Goal: Task Accomplishment & Management: Use online tool/utility

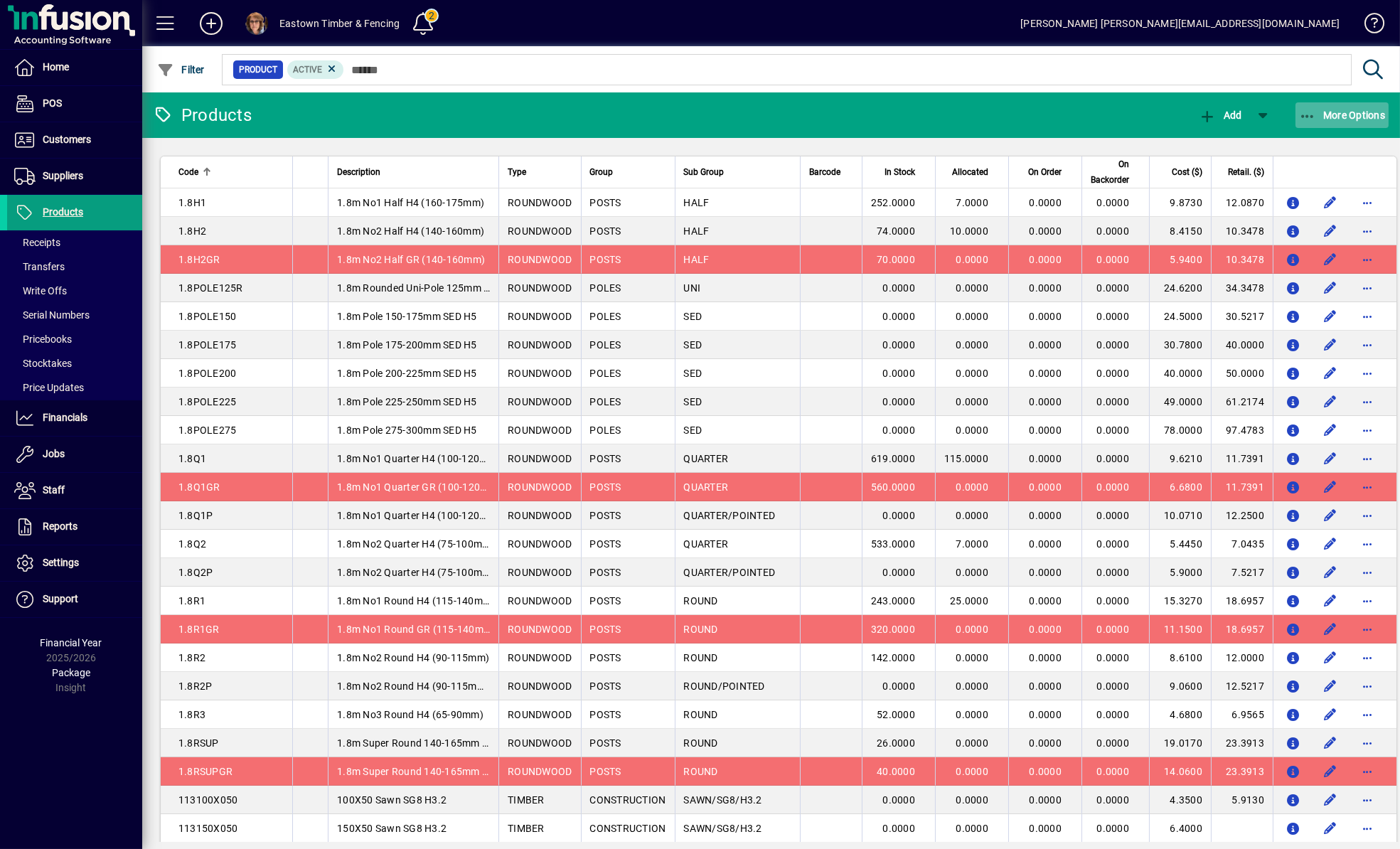
click at [1308, 116] on icon "button" at bounding box center [1308, 116] width 18 height 14
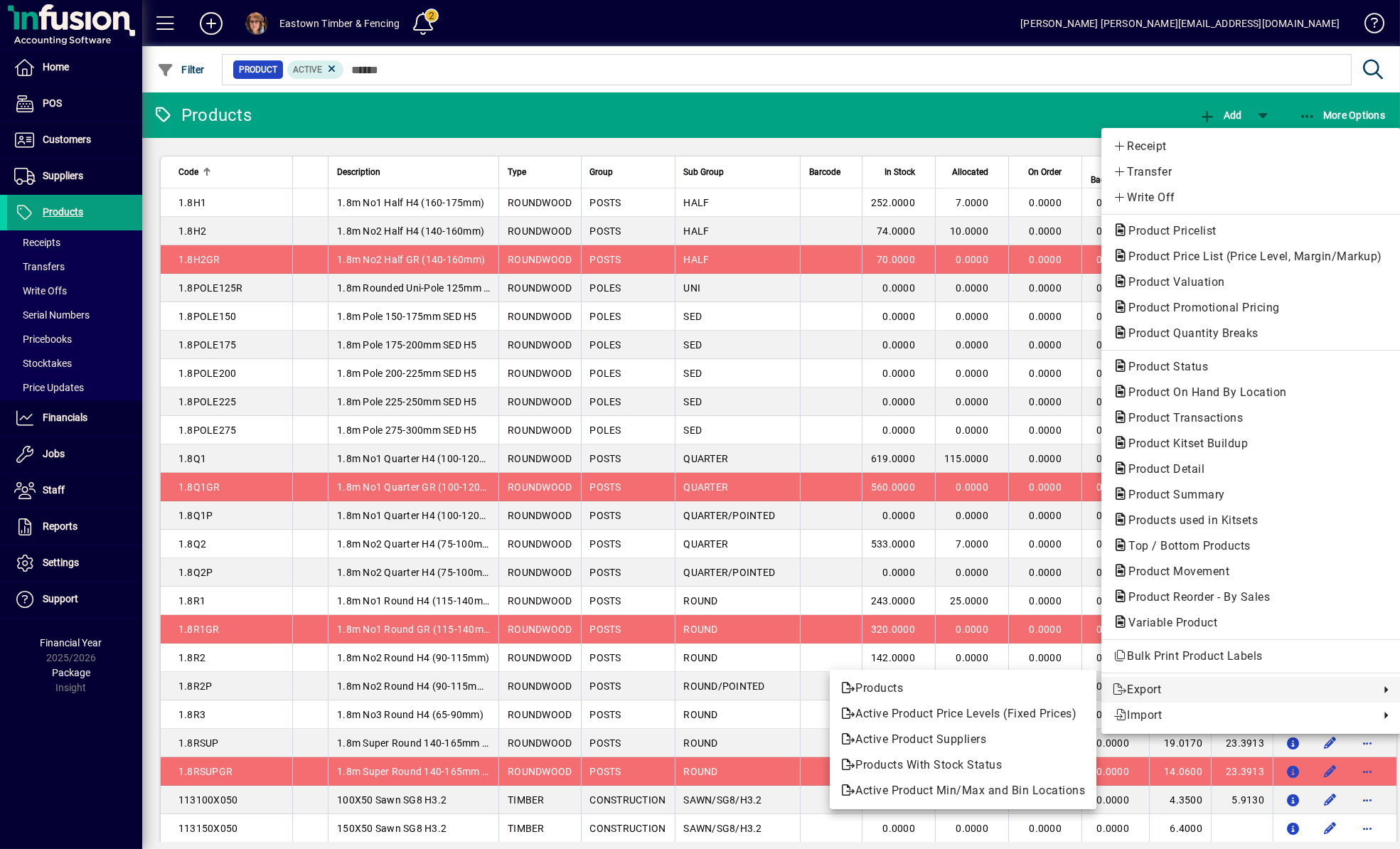
click at [72, 386] on div at bounding box center [700, 424] width 1400 height 849
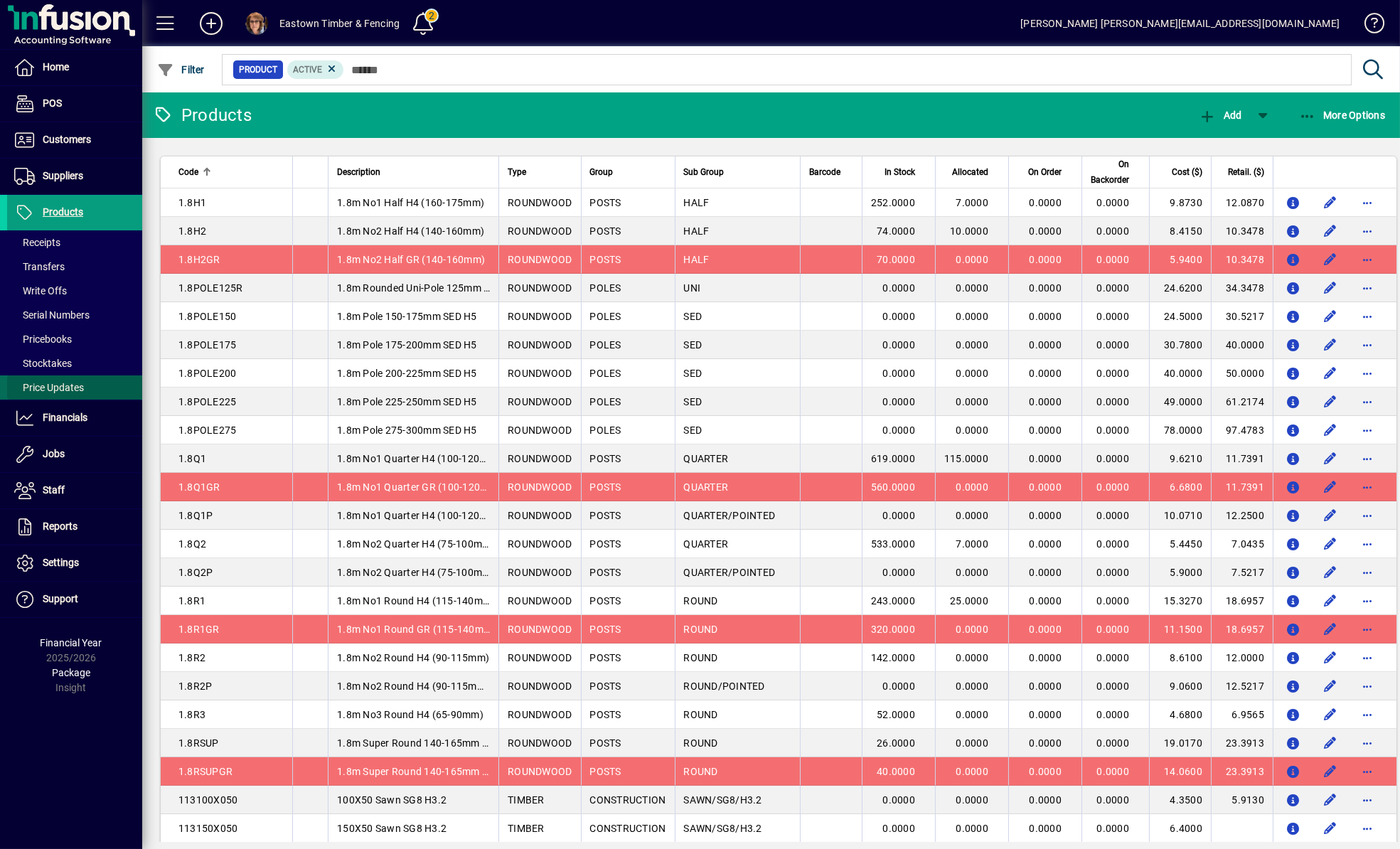
click at [72, 386] on span "Price Updates" at bounding box center [49, 387] width 70 height 11
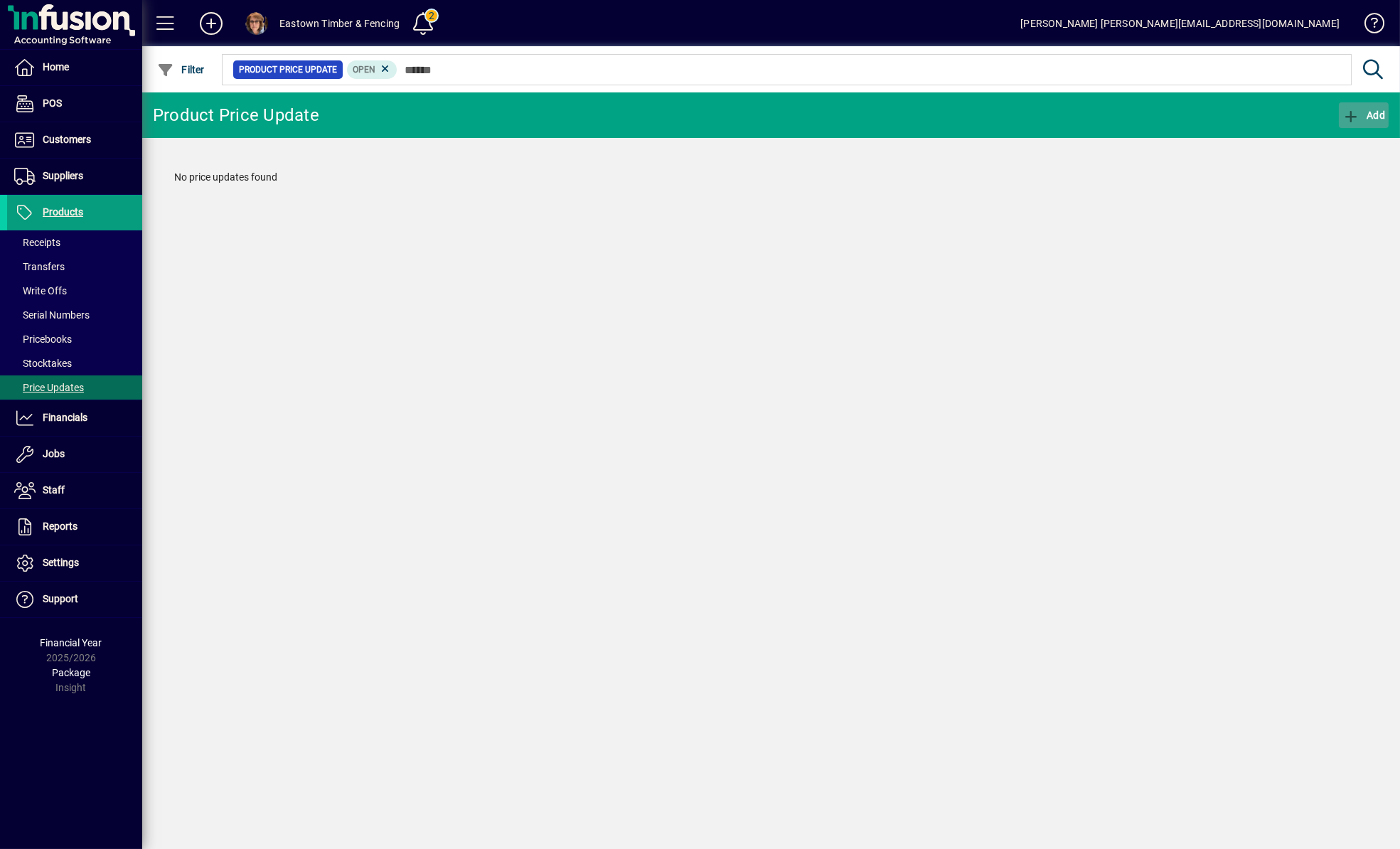
click at [1365, 108] on span "button" at bounding box center [1364, 115] width 50 height 34
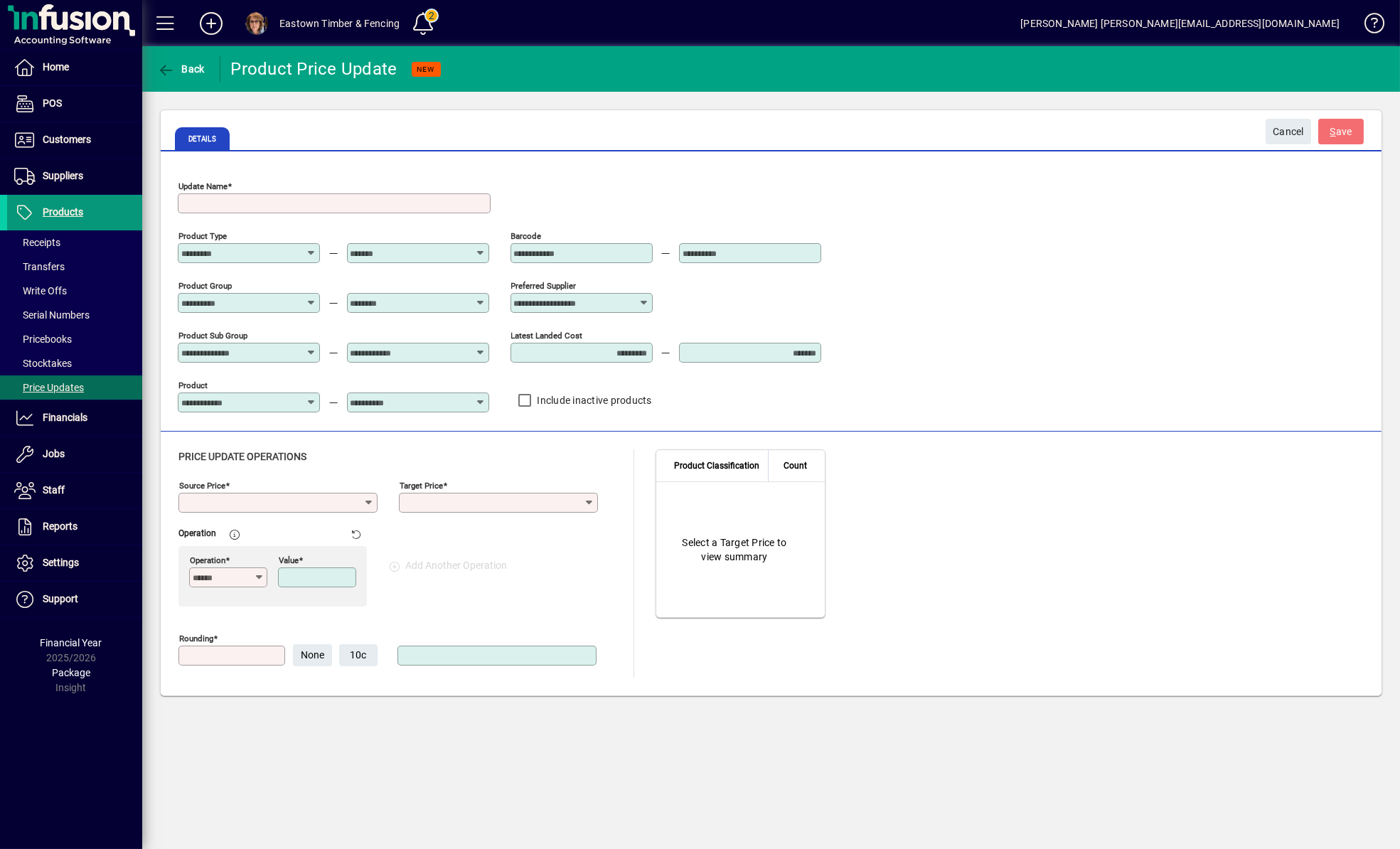
click at [67, 207] on span "Products" at bounding box center [63, 211] width 41 height 11
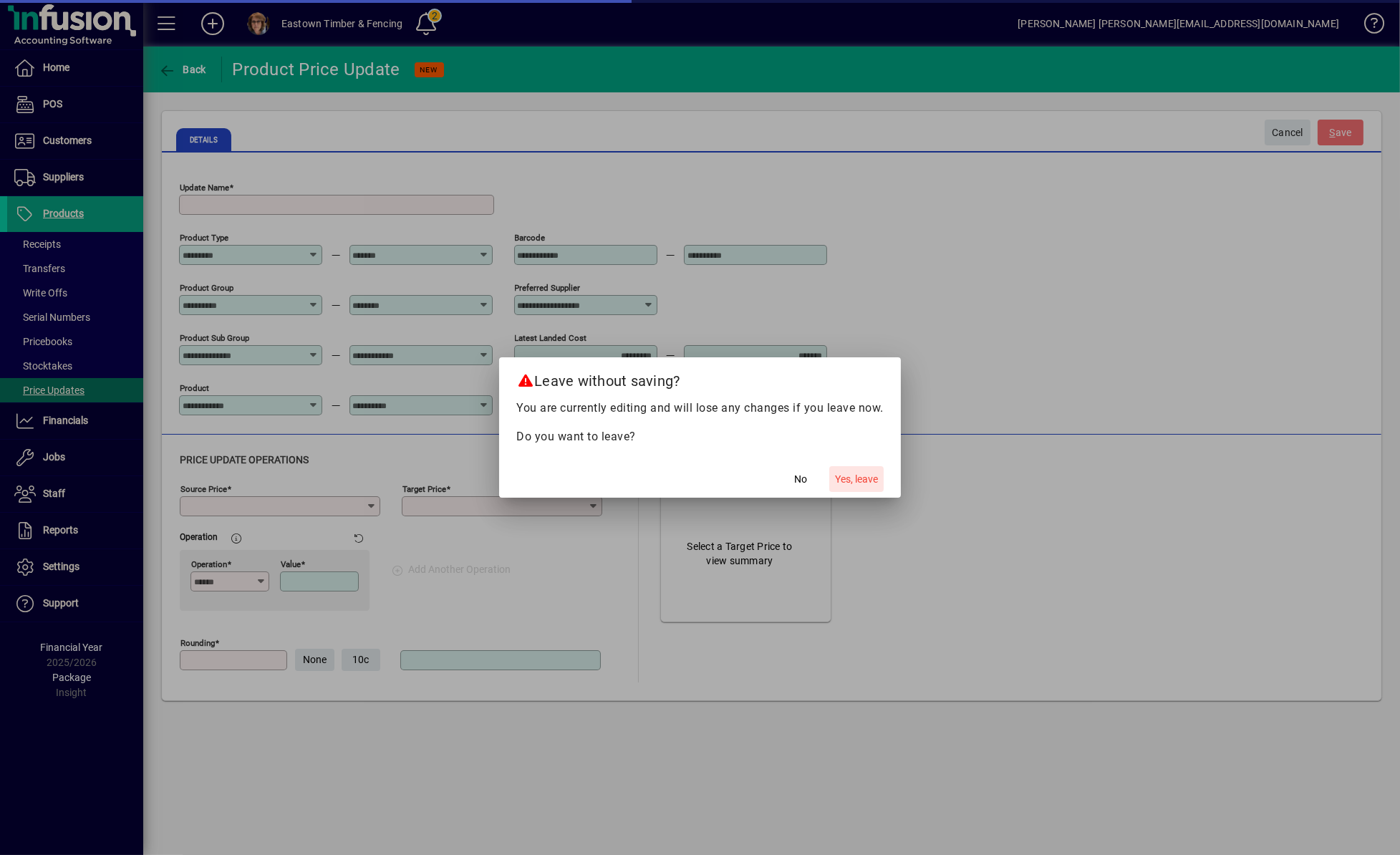
click at [855, 486] on span "Yes, leave" at bounding box center [857, 479] width 43 height 15
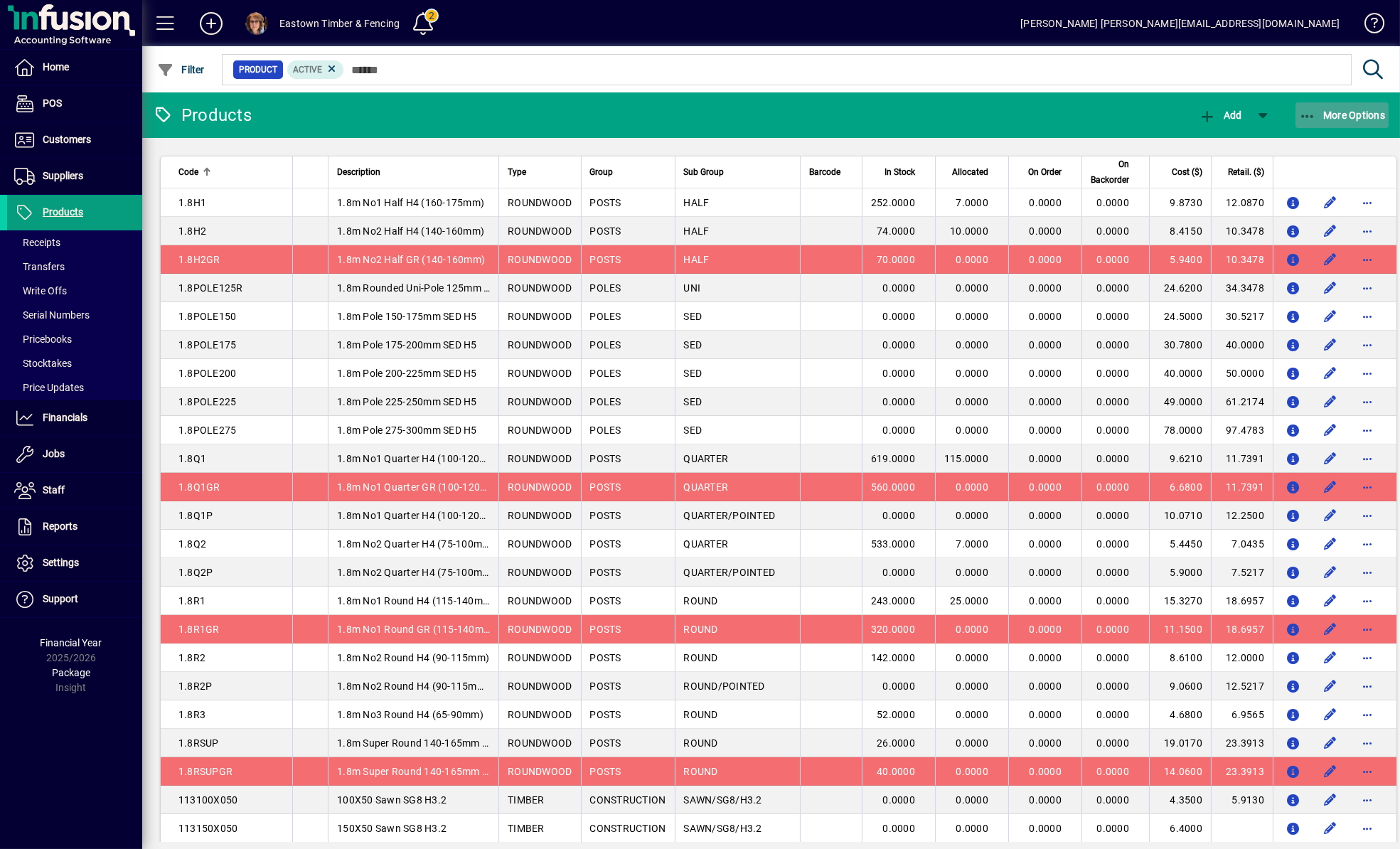
click at [1324, 110] on span "More Options" at bounding box center [1342, 115] width 87 height 11
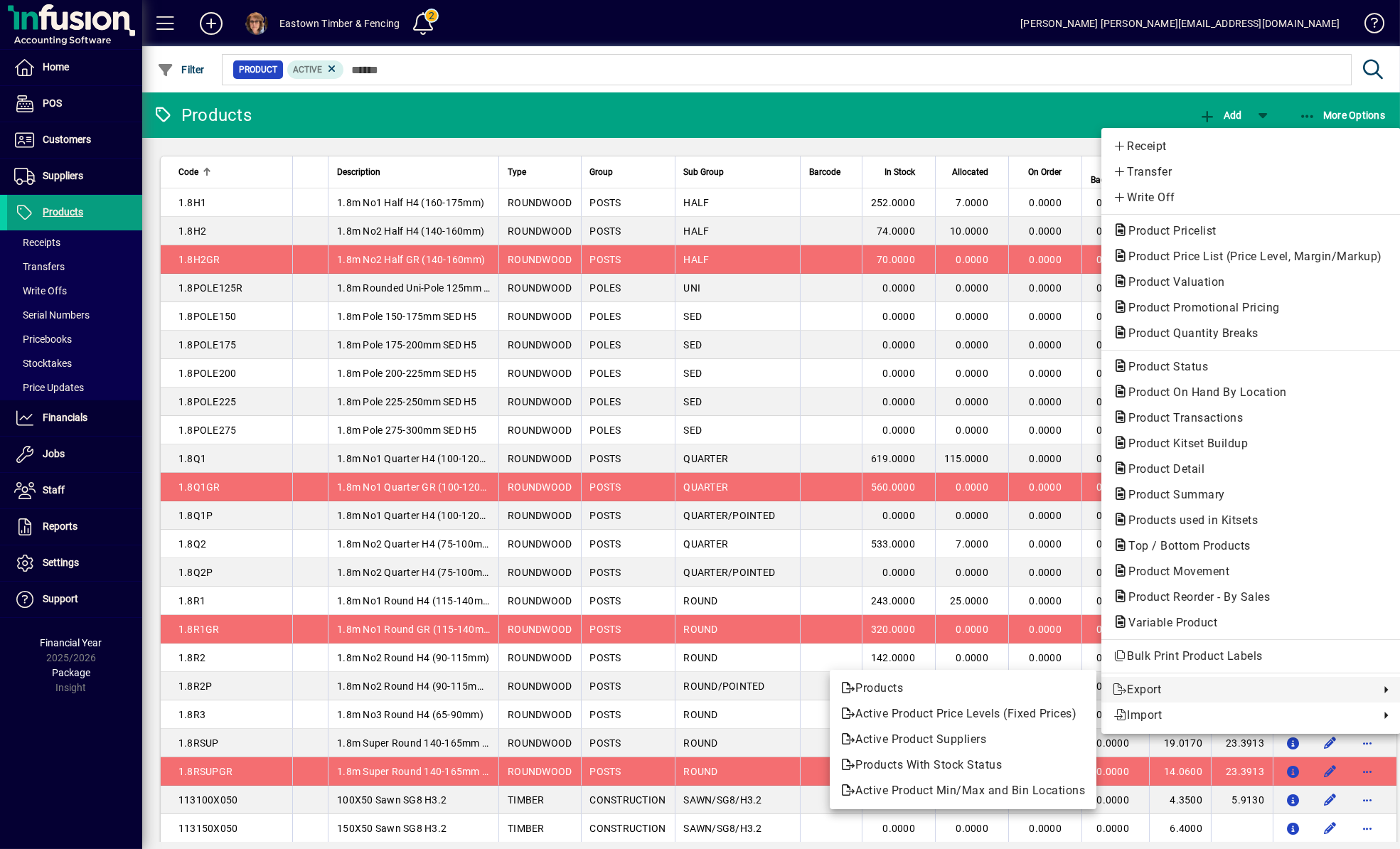
click at [41, 358] on div at bounding box center [700, 424] width 1400 height 849
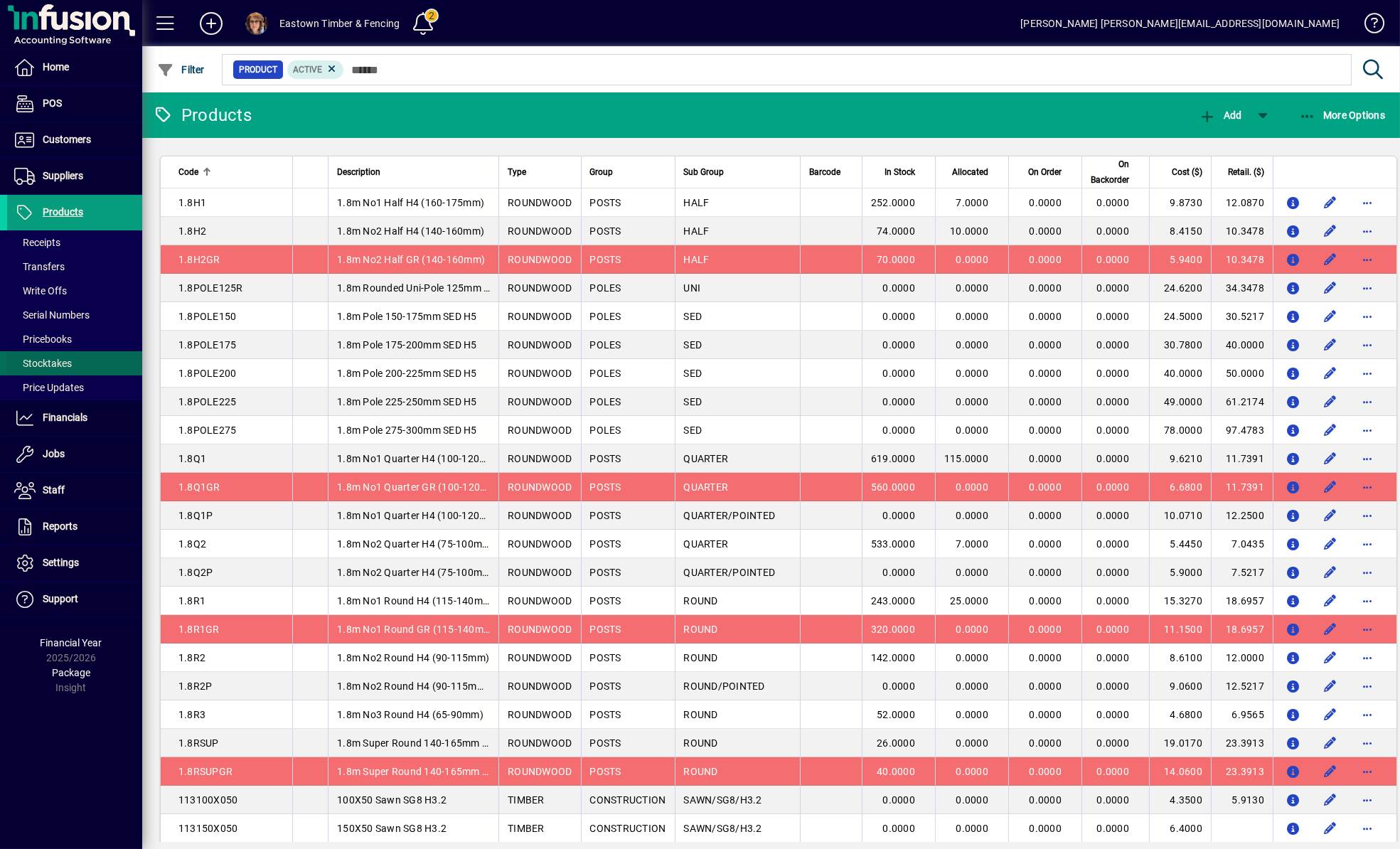
click at [50, 363] on span "Stocktakes" at bounding box center [43, 363] width 58 height 11
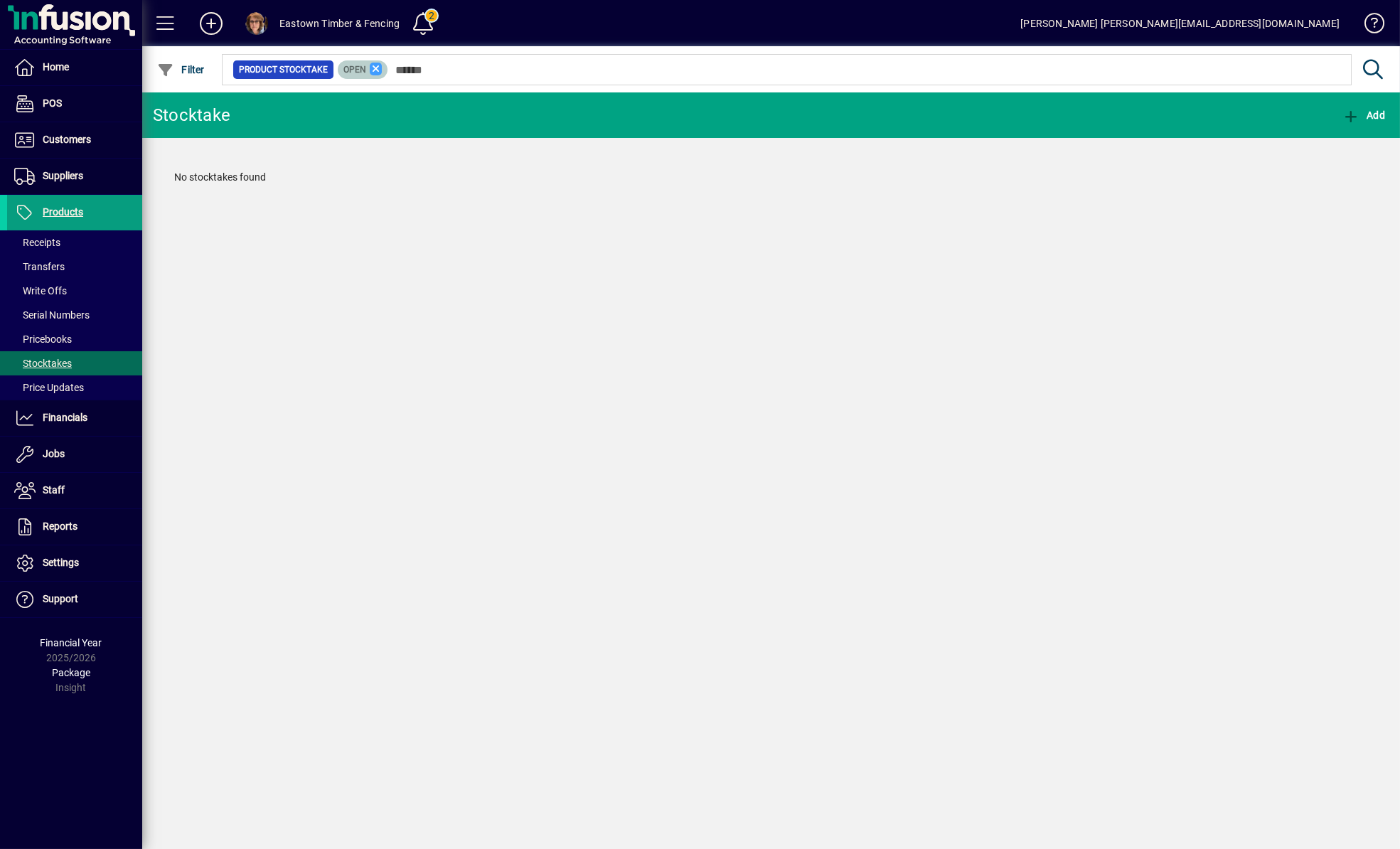
click at [370, 67] on icon at bounding box center [375, 68] width 13 height 13
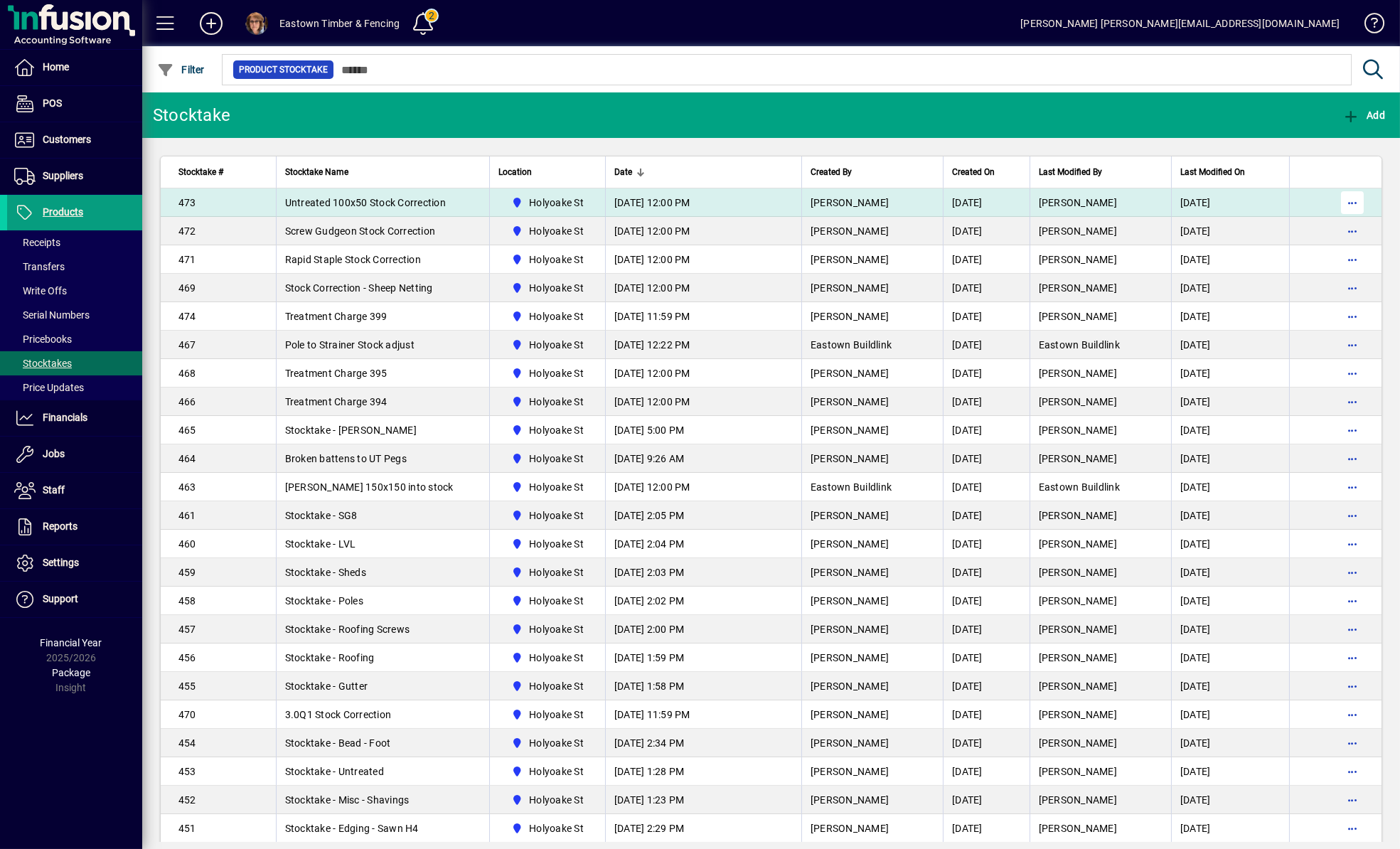
click at [1341, 201] on span "button" at bounding box center [1353, 202] width 34 height 34
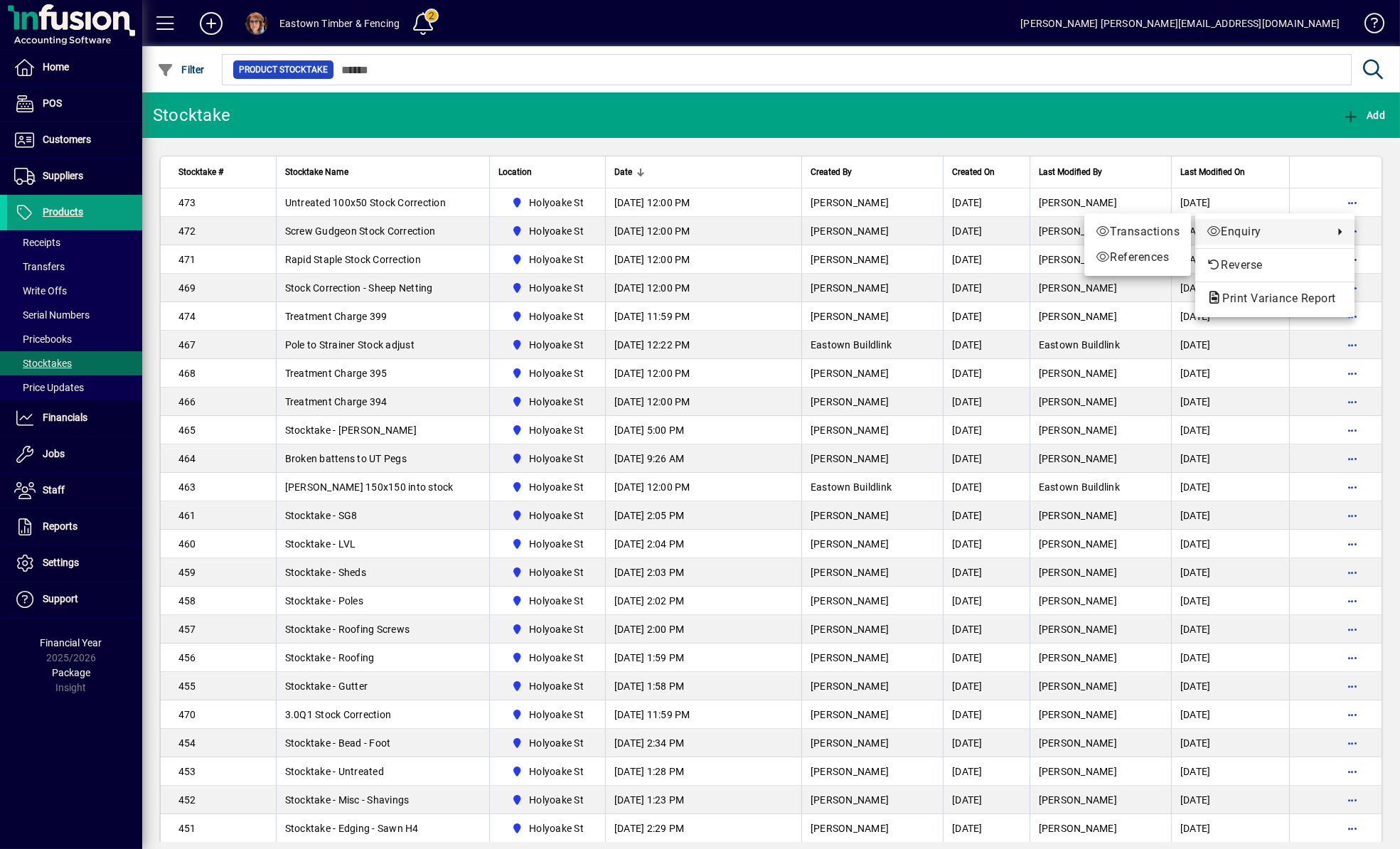
click at [393, 201] on div at bounding box center [700, 424] width 1400 height 849
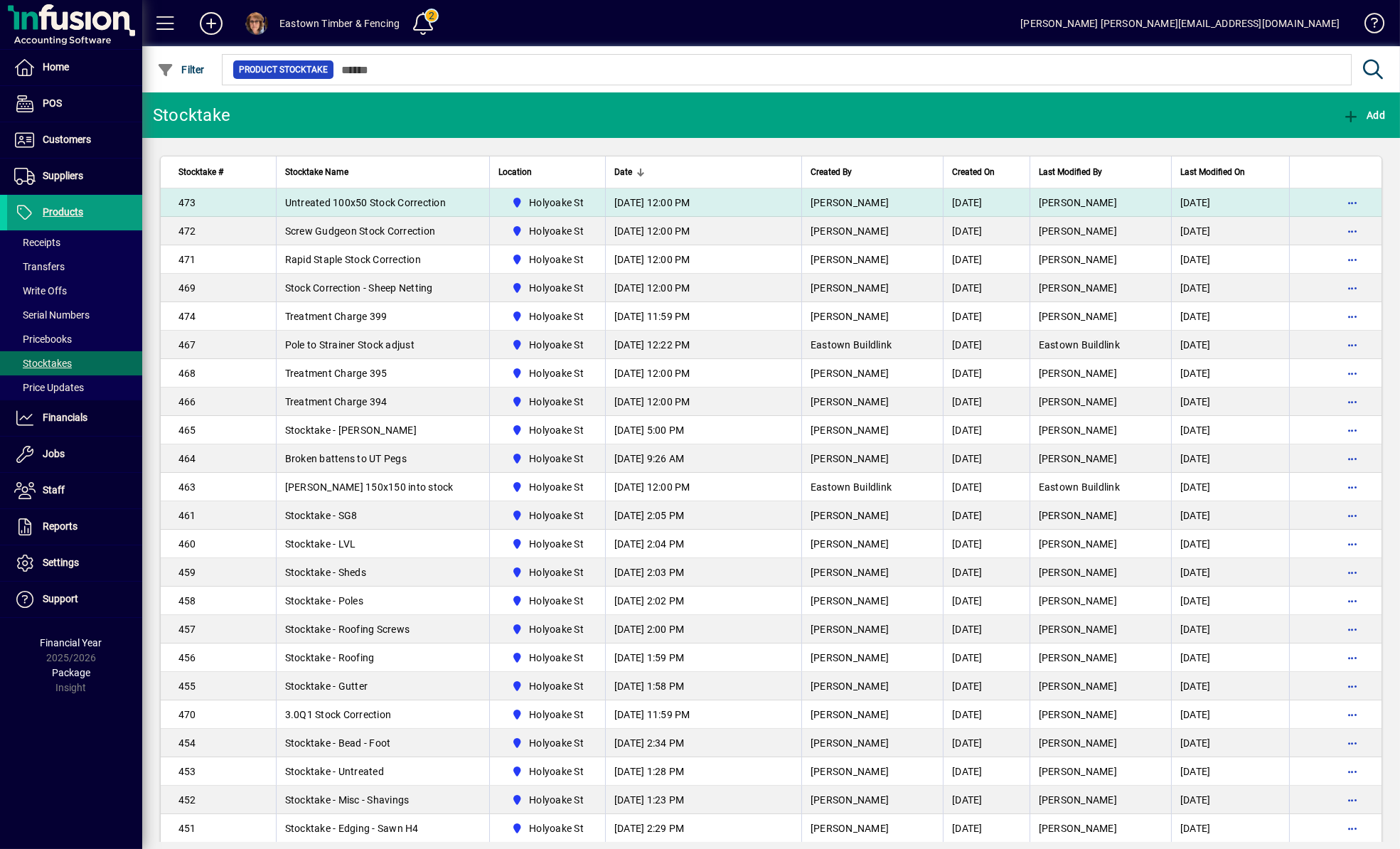
click at [393, 201] on span "Untreated 100x50 Stock Correction" at bounding box center [365, 202] width 161 height 11
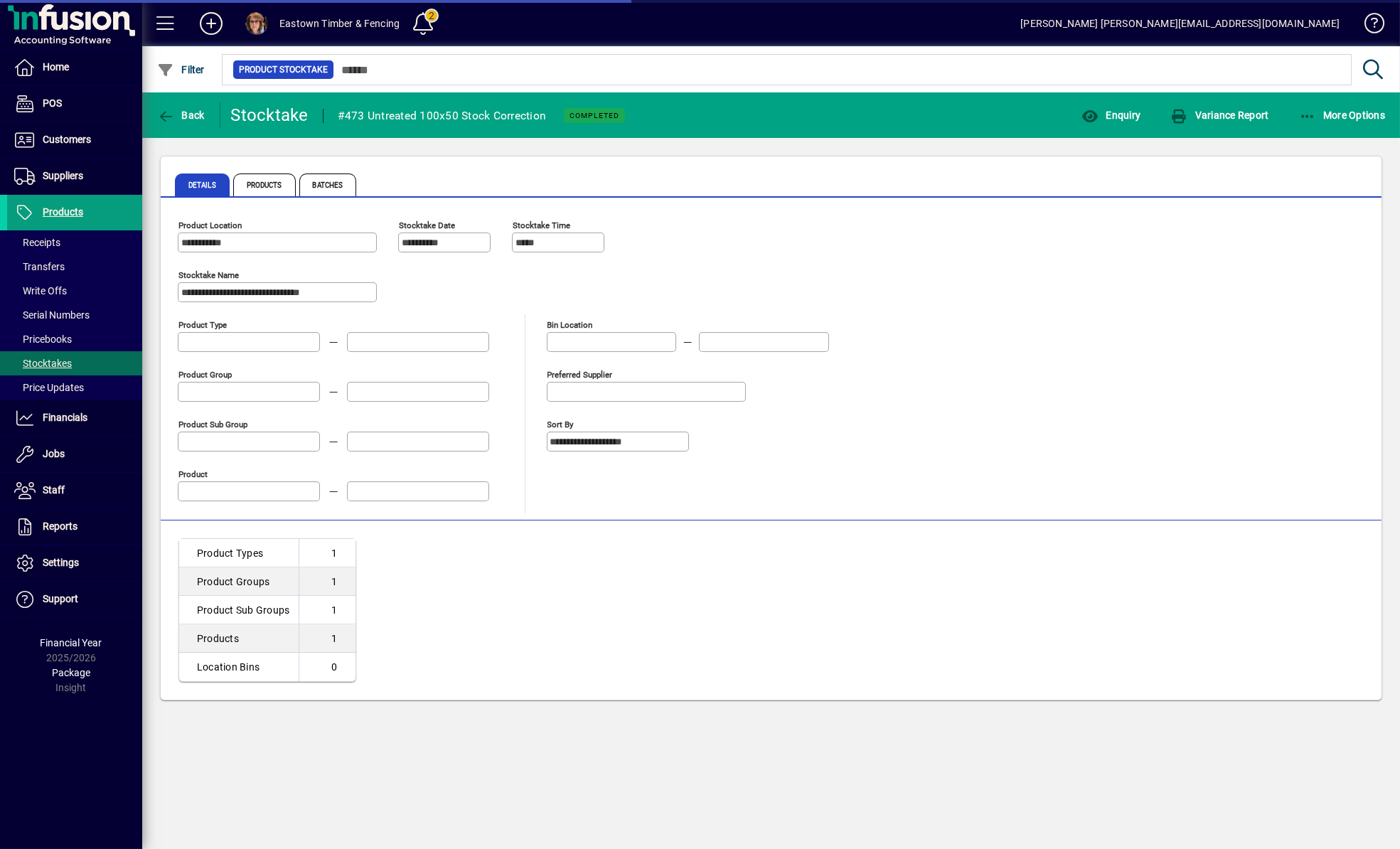
type input "**********"
click at [1176, 114] on icon "button" at bounding box center [1180, 116] width 18 height 14
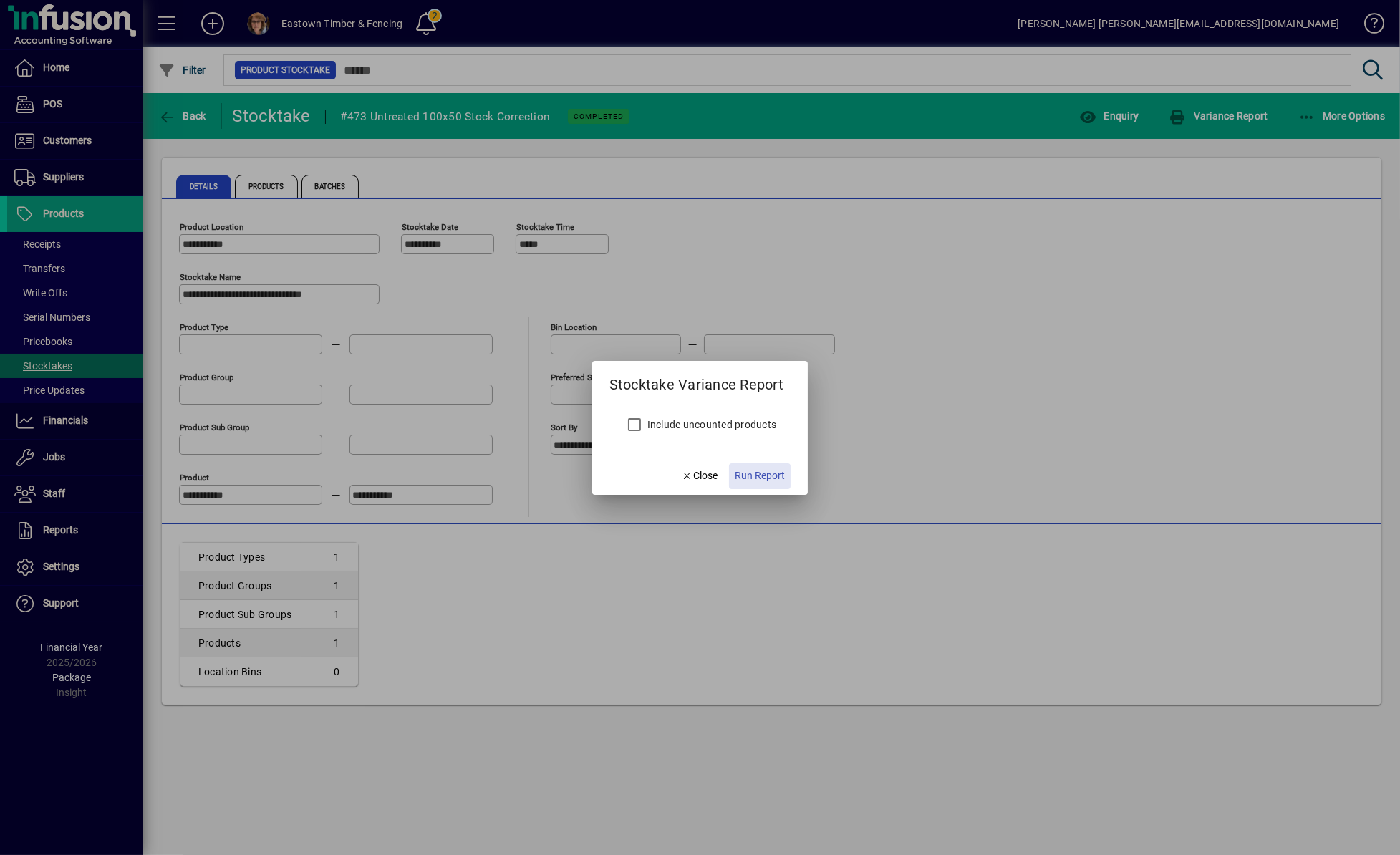
click at [759, 471] on span "Run Report" at bounding box center [760, 476] width 50 height 15
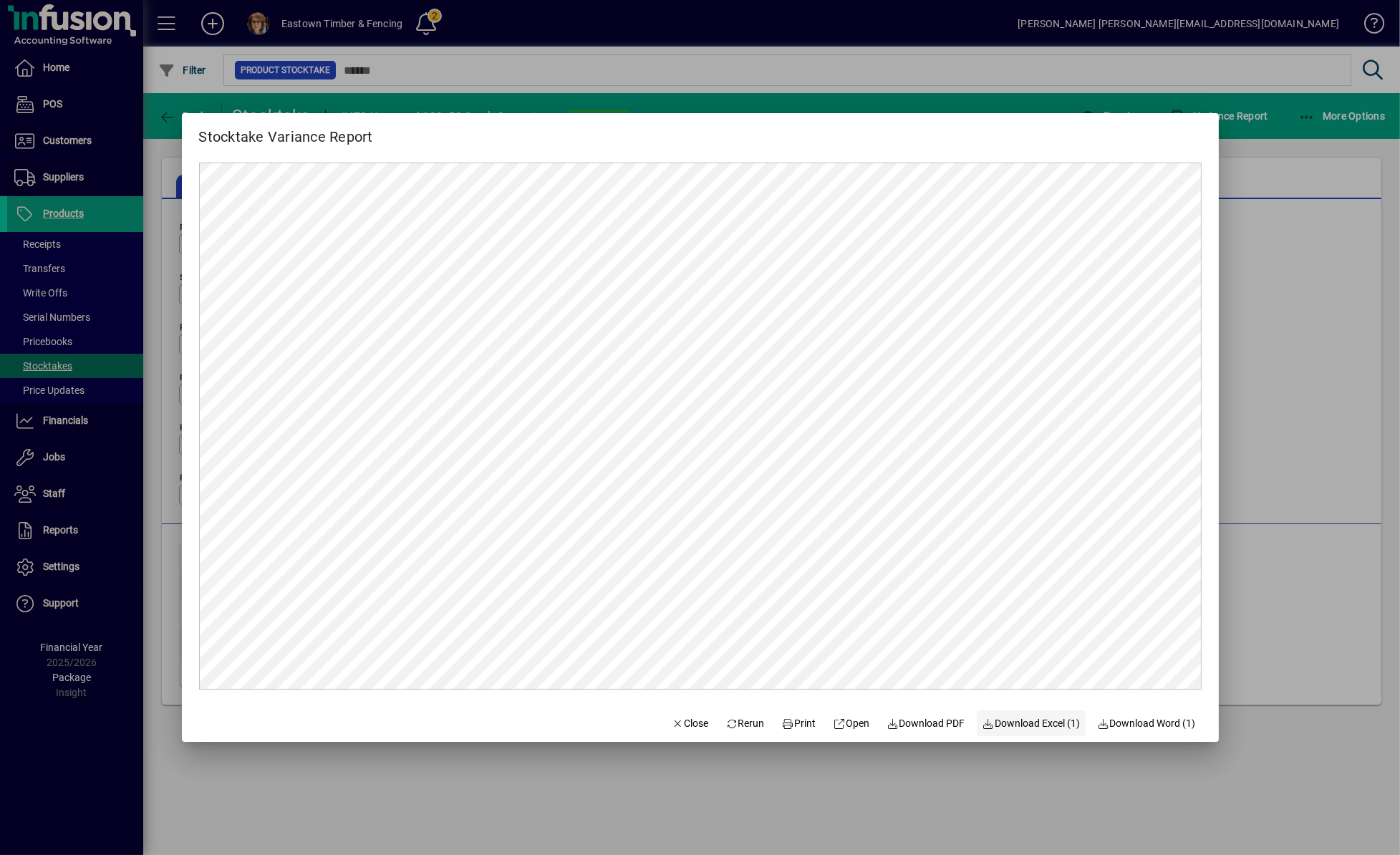
click at [1043, 720] on span "Download Excel (1)" at bounding box center [1031, 724] width 98 height 15
click at [686, 718] on span "Close" at bounding box center [690, 724] width 37 height 15
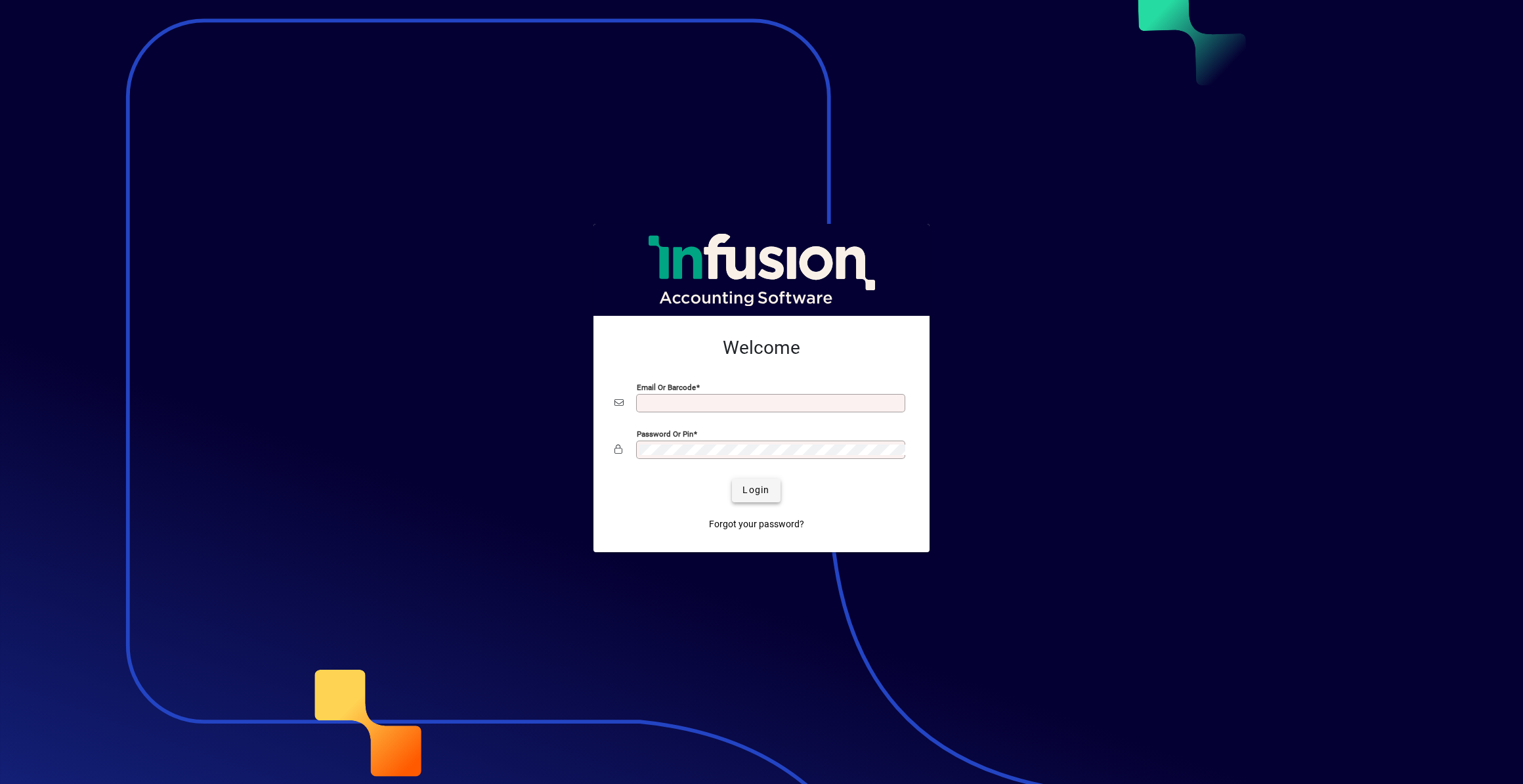
type input "**********"
click at [760, 488] on span "Login" at bounding box center [755, 490] width 27 height 14
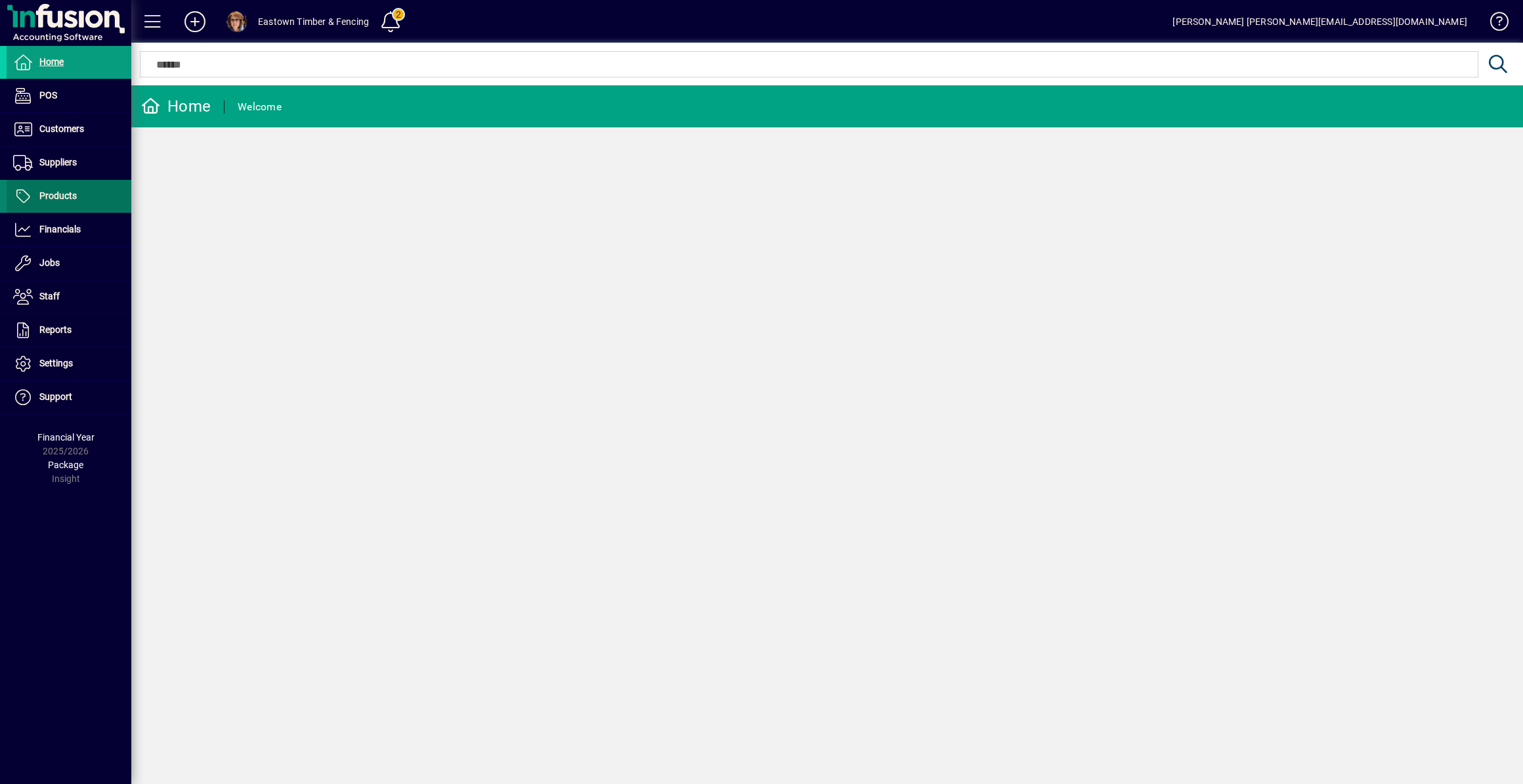
click at [70, 194] on span "Products" at bounding box center [58, 195] width 38 height 10
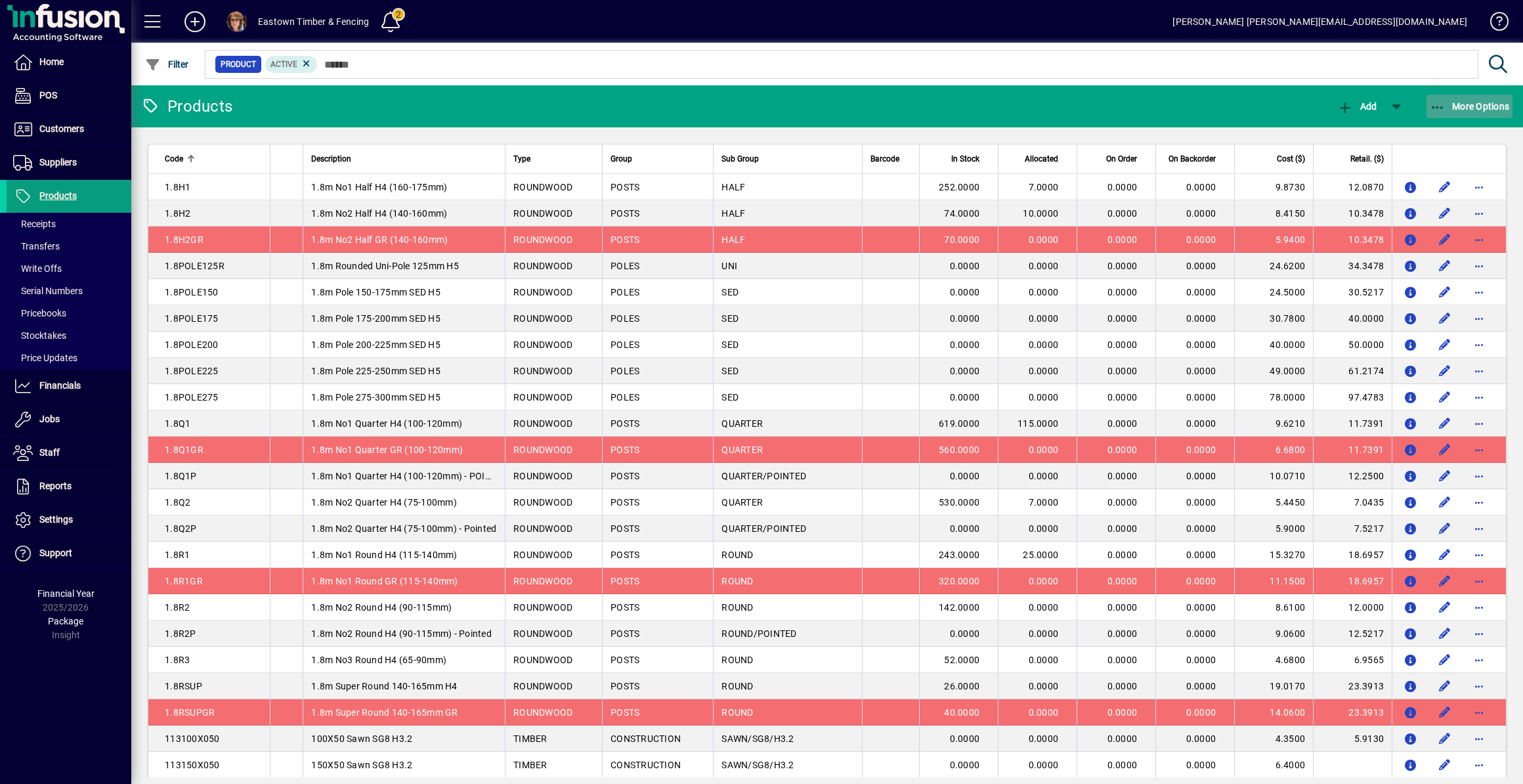
click at [1437, 105] on icon "button" at bounding box center [1438, 108] width 16 height 13
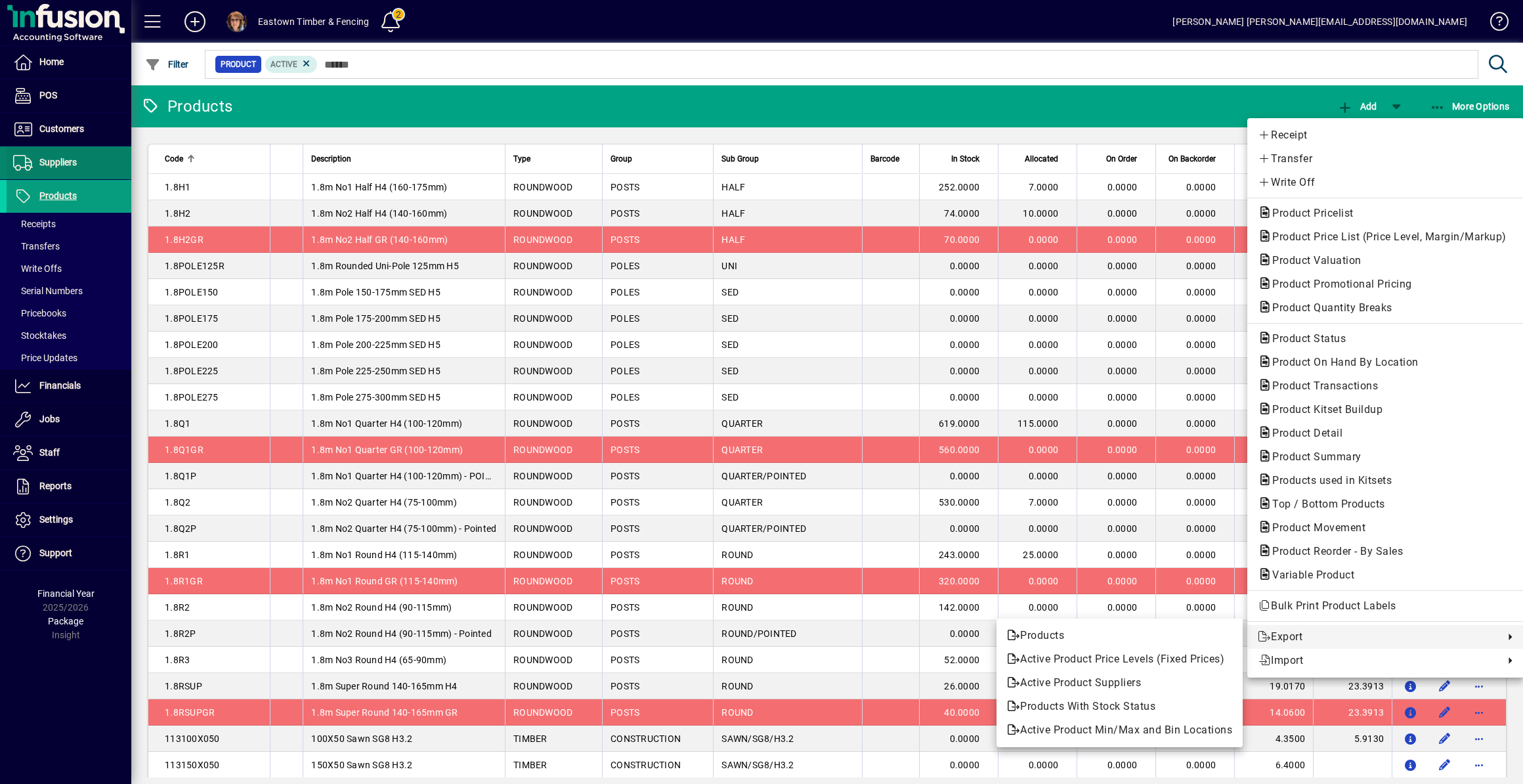
click at [62, 163] on div at bounding box center [762, 392] width 1523 height 784
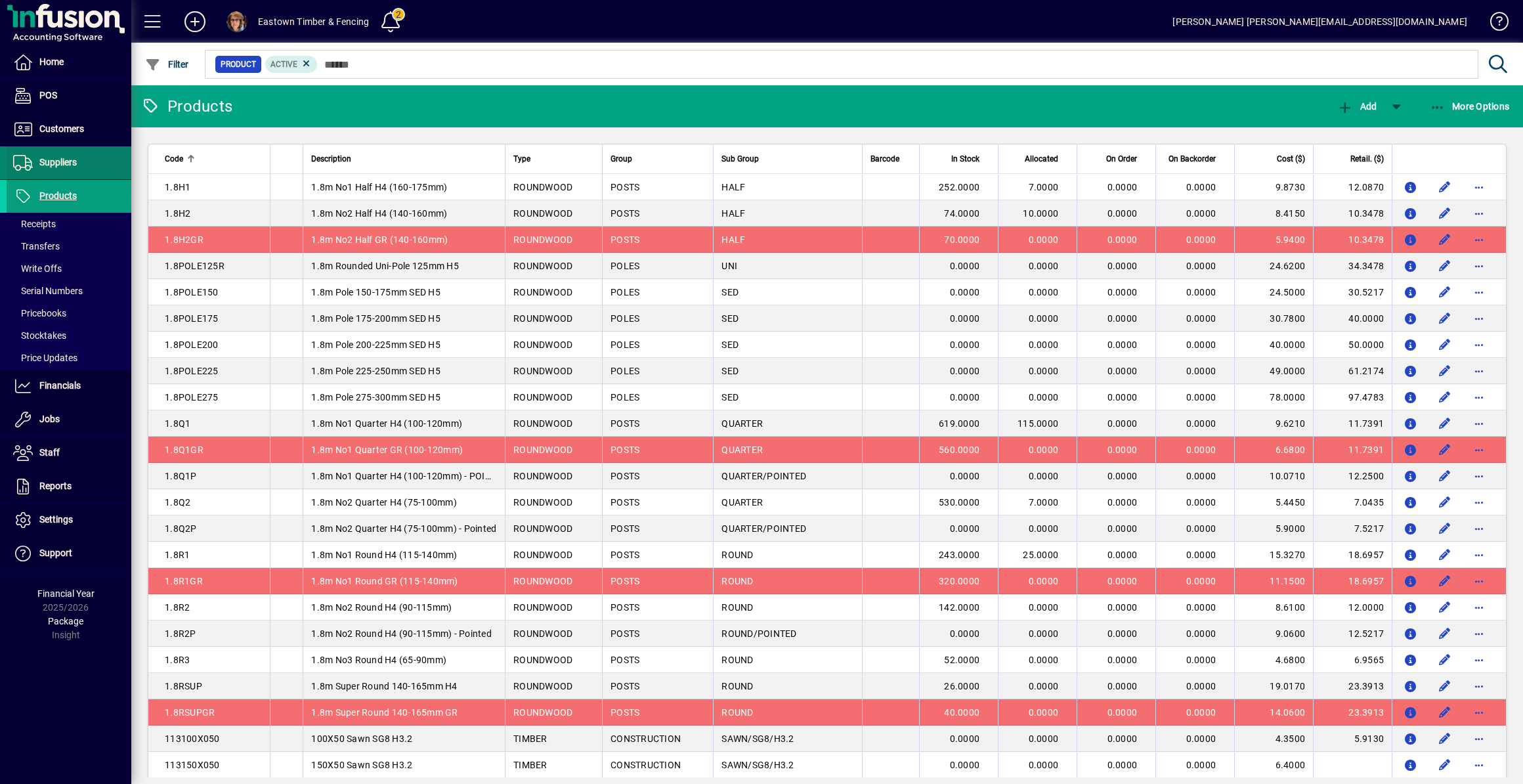
click at [62, 163] on span "Suppliers" at bounding box center [58, 162] width 38 height 10
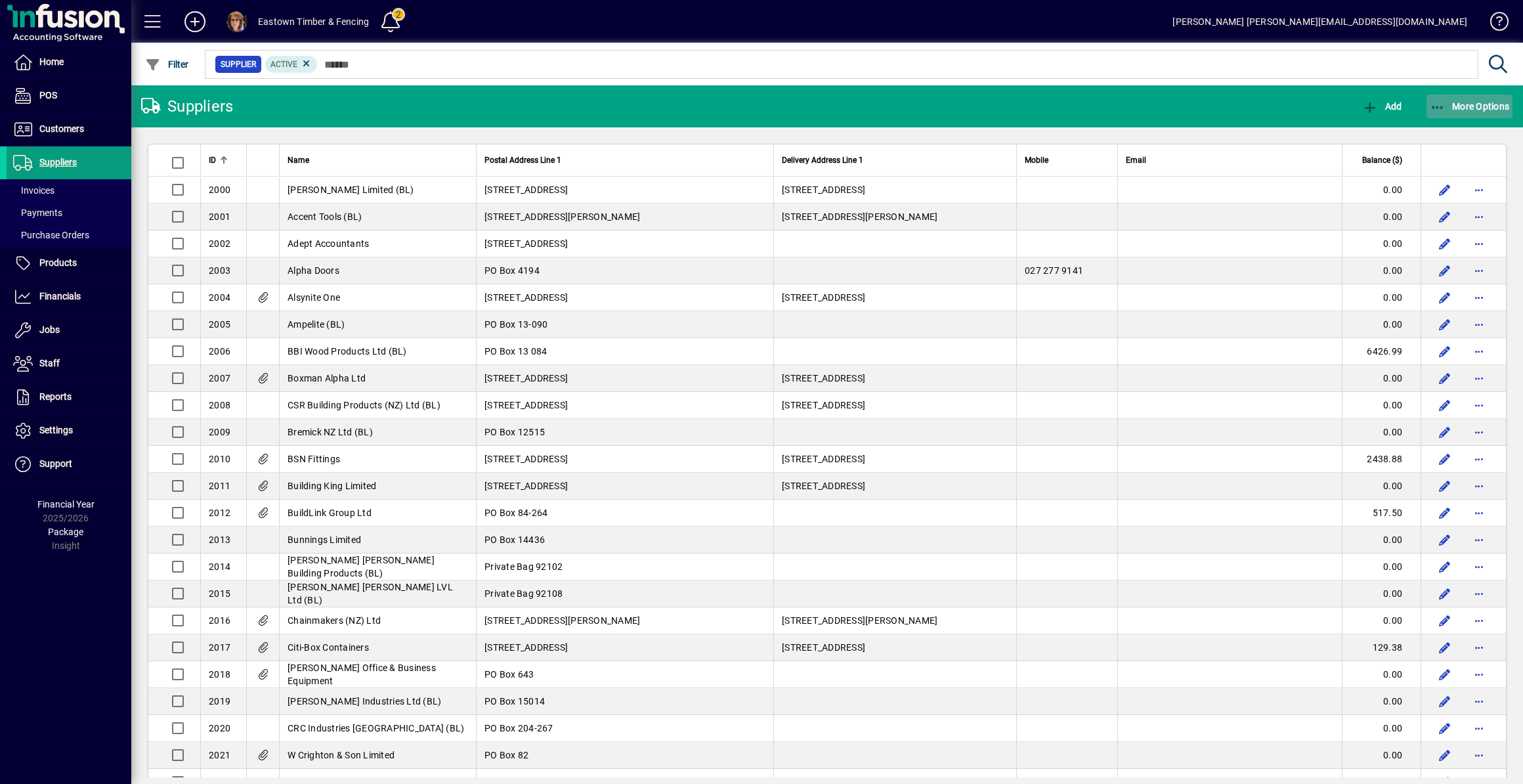
click at [1435, 106] on icon "button" at bounding box center [1438, 108] width 16 height 13
